Goal: Communication & Community: Answer question/provide support

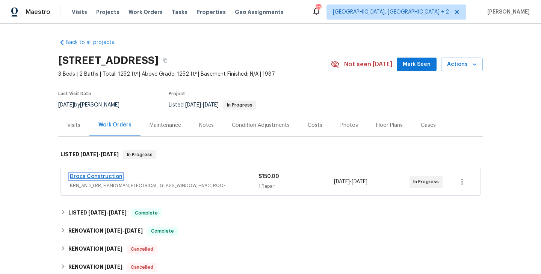
click at [103, 177] on link "Droza Construction" at bounding box center [96, 176] width 53 height 5
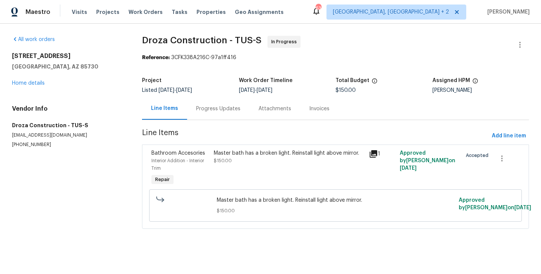
click at [219, 110] on div "Progress Updates" at bounding box center [218, 109] width 44 height 8
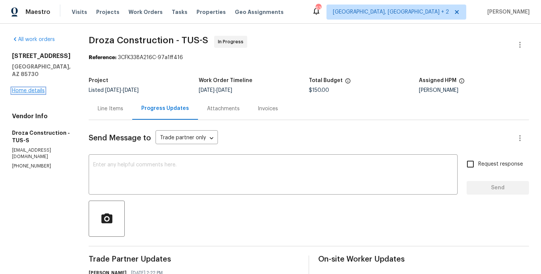
click at [41, 90] on link "Home details" at bounding box center [28, 90] width 33 height 5
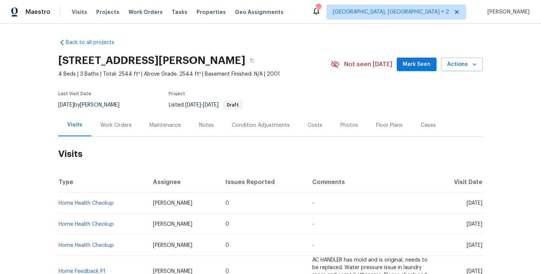
click at [130, 128] on div "Work Orders" at bounding box center [115, 125] width 31 height 8
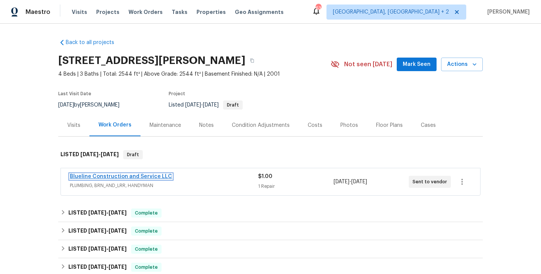
click at [155, 177] on link "Blueline Construction and Service LLC" at bounding box center [121, 176] width 102 height 5
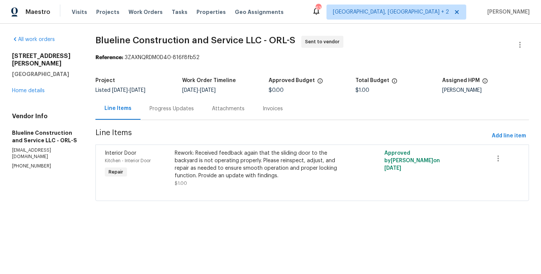
click at [173, 98] on div "Progress Updates" at bounding box center [172, 108] width 62 height 22
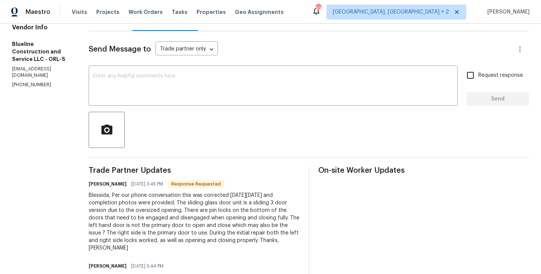
scroll to position [110, 0]
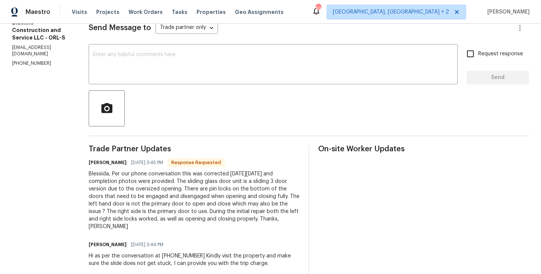
click at [110, 160] on h6 "Chris Brown" at bounding box center [108, 163] width 38 height 8
copy h6 "Chris"
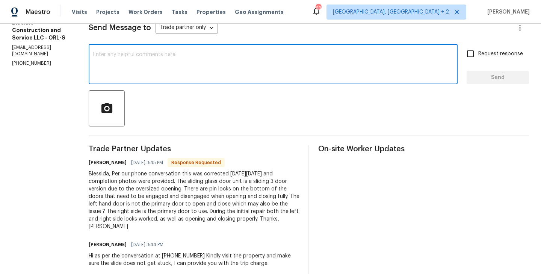
click at [153, 77] on textarea at bounding box center [273, 65] width 360 height 26
paste textarea "Chris"
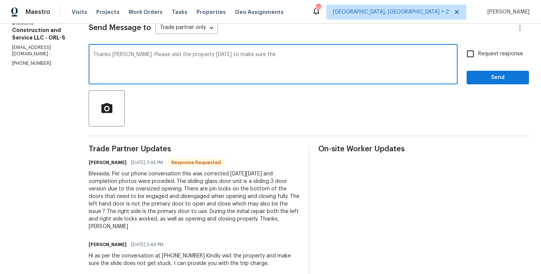
paste textarea "sides get stuck"
click at [295, 54] on textarea "Thanks Chris. Please visit the property tomorrow 9/23 to make sure the sides ge…" at bounding box center [273, 65] width 360 height 26
click at [355, 55] on textarea "Thanks Chris. Please visit the property tomorrow 9/23 to make sure the sides do…" at bounding box center [273, 65] width 360 height 26
type textarea "Thanks Chris. Please visit the property tomorrow 9/23 to make sure the sides do…"
click at [518, 50] on span "Request response" at bounding box center [500, 54] width 45 height 8
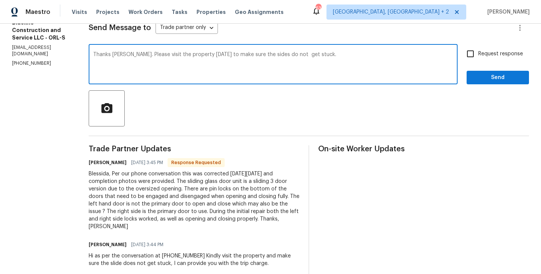
click at [478, 50] on input "Request response" at bounding box center [471, 54] width 16 height 16
checkbox input "true"
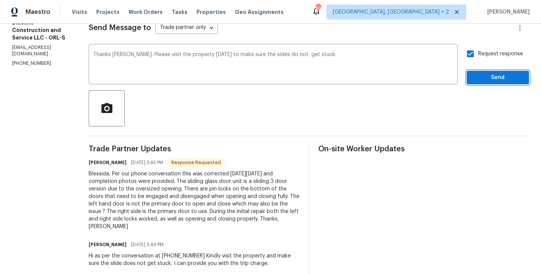
click at [496, 79] on span "Send" at bounding box center [498, 77] width 50 height 9
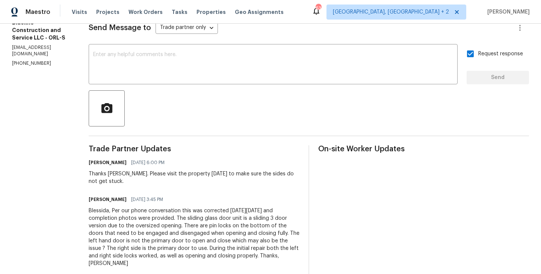
scroll to position [0, 0]
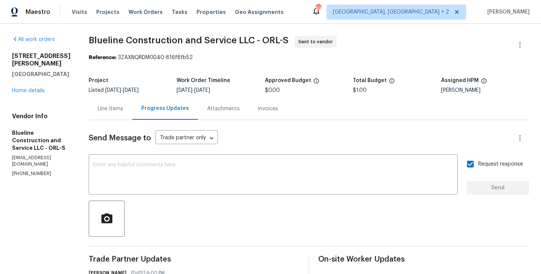
click at [41, 86] on div "3230 Buck Hill Pl Orlando, FL 32817 Home details" at bounding box center [41, 73] width 59 height 42
click at [32, 88] on link "Home details" at bounding box center [28, 90] width 33 height 5
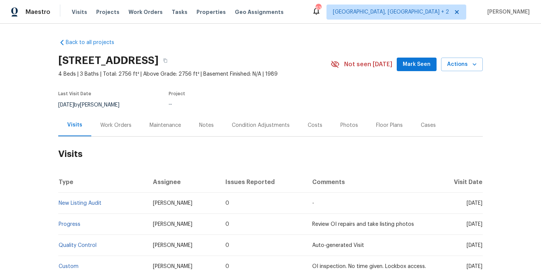
click at [118, 125] on div "Work Orders" at bounding box center [115, 125] width 31 height 8
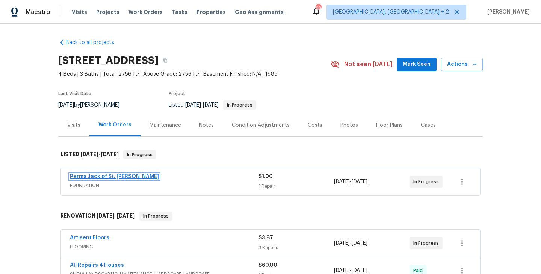
click at [115, 174] on link "Perma Jack of St. [PERSON_NAME]" at bounding box center [114, 176] width 89 height 5
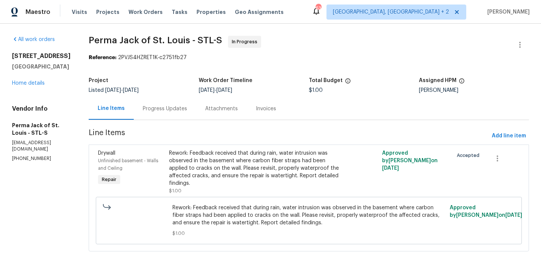
click at [196, 105] on div "Attachments" at bounding box center [221, 108] width 51 height 22
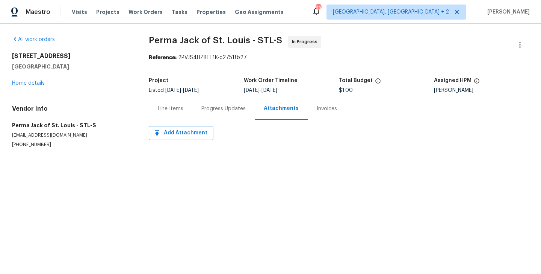
click at [207, 105] on div "Progress Updates" at bounding box center [223, 109] width 44 height 8
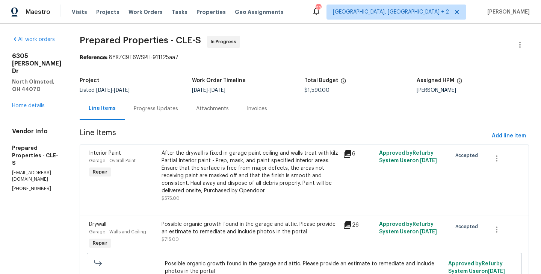
click at [177, 115] on div "Progress Updates" at bounding box center [156, 108] width 62 height 22
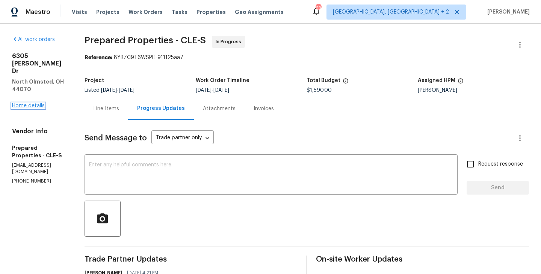
click at [41, 103] on link "Home details" at bounding box center [28, 105] width 33 height 5
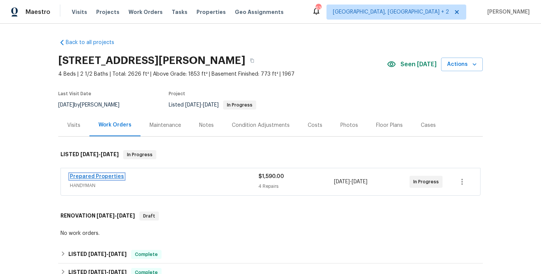
click at [98, 177] on link "Prepared Properties" at bounding box center [97, 176] width 54 height 5
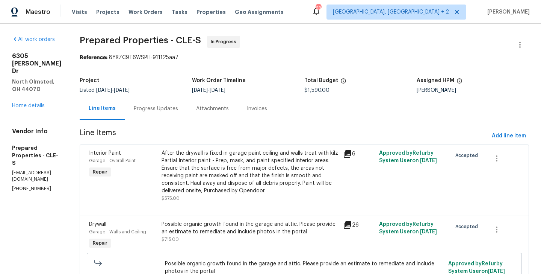
click at [187, 100] on div "Progress Updates" at bounding box center [156, 108] width 62 height 22
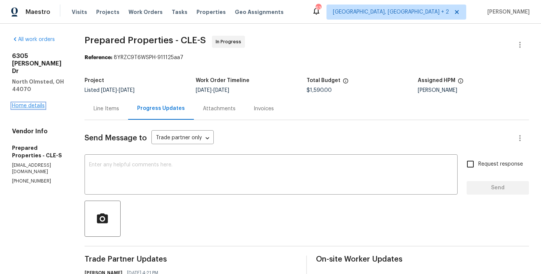
click at [32, 103] on link "Home details" at bounding box center [28, 105] width 33 height 5
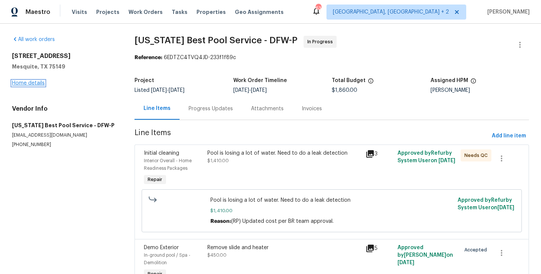
click at [38, 83] on link "Home details" at bounding box center [28, 82] width 33 height 5
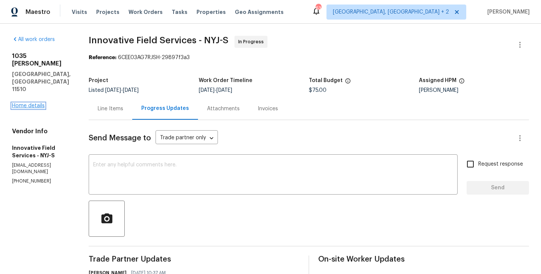
click at [31, 103] on link "Home details" at bounding box center [28, 105] width 33 height 5
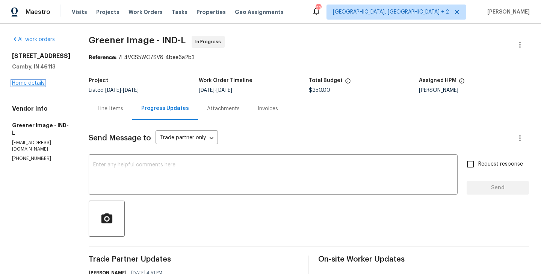
click at [32, 86] on link "Home details" at bounding box center [28, 82] width 33 height 5
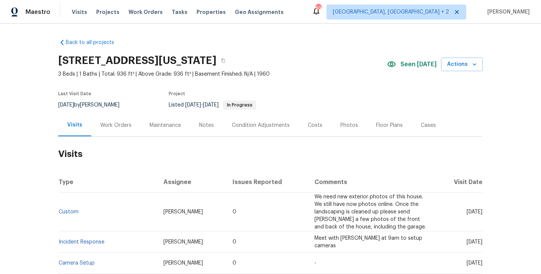
click at [121, 136] on div "Work Orders" at bounding box center [115, 125] width 49 height 22
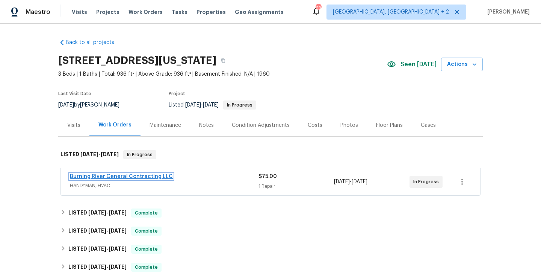
click at [134, 175] on link "Burning River General Contracting LLC" at bounding box center [121, 176] width 103 height 5
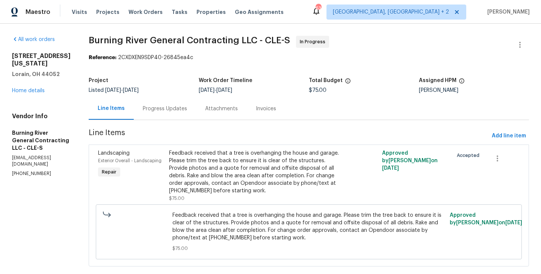
click at [169, 109] on div "Progress Updates" at bounding box center [165, 109] width 44 height 8
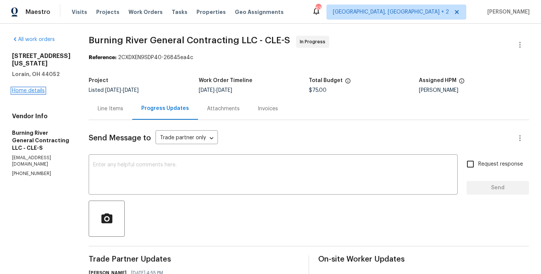
click at [39, 88] on link "Home details" at bounding box center [28, 90] width 33 height 5
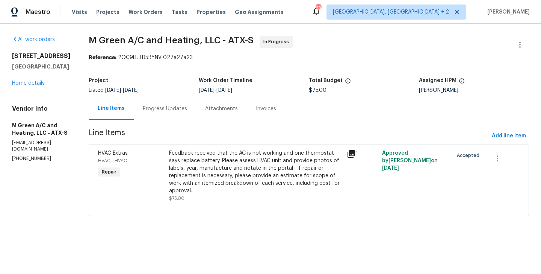
click at [183, 106] on div "Progress Updates" at bounding box center [165, 109] width 44 height 8
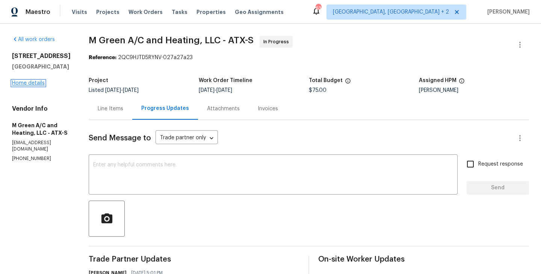
click at [25, 84] on link "Home details" at bounding box center [28, 82] width 33 height 5
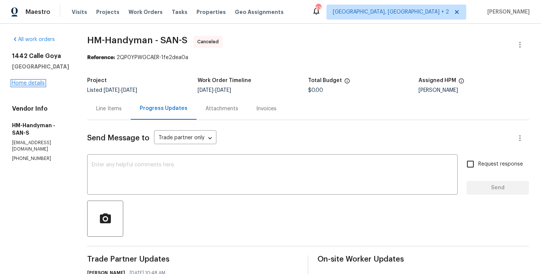
click at [38, 81] on link "Home details" at bounding box center [28, 82] width 33 height 5
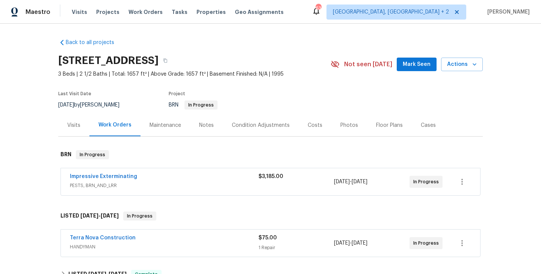
click at [121, 234] on span "Terra Nova Construction" at bounding box center [103, 238] width 66 height 8
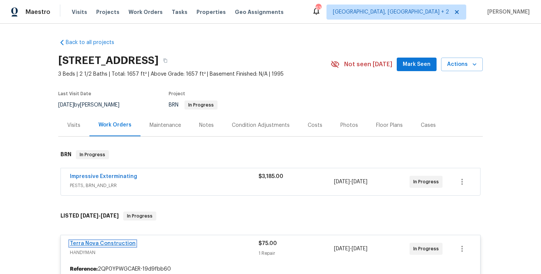
click at [112, 242] on link "Terra Nova Construction" at bounding box center [103, 243] width 66 height 5
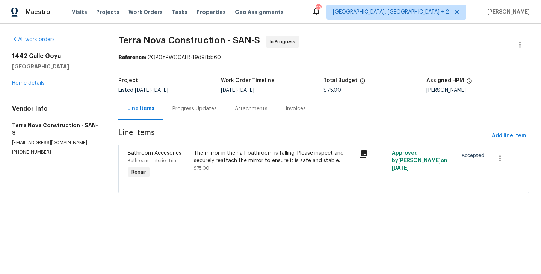
click at [182, 119] on div "Progress Updates" at bounding box center [194, 108] width 62 height 22
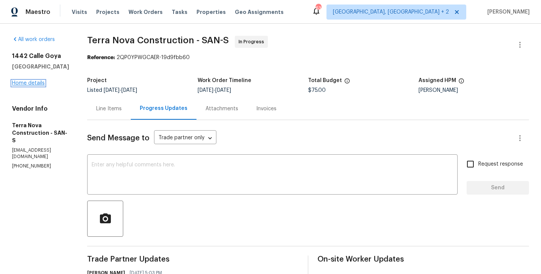
click at [35, 83] on link "Home details" at bounding box center [28, 82] width 33 height 5
